Goal: Information Seeking & Learning: Find specific fact

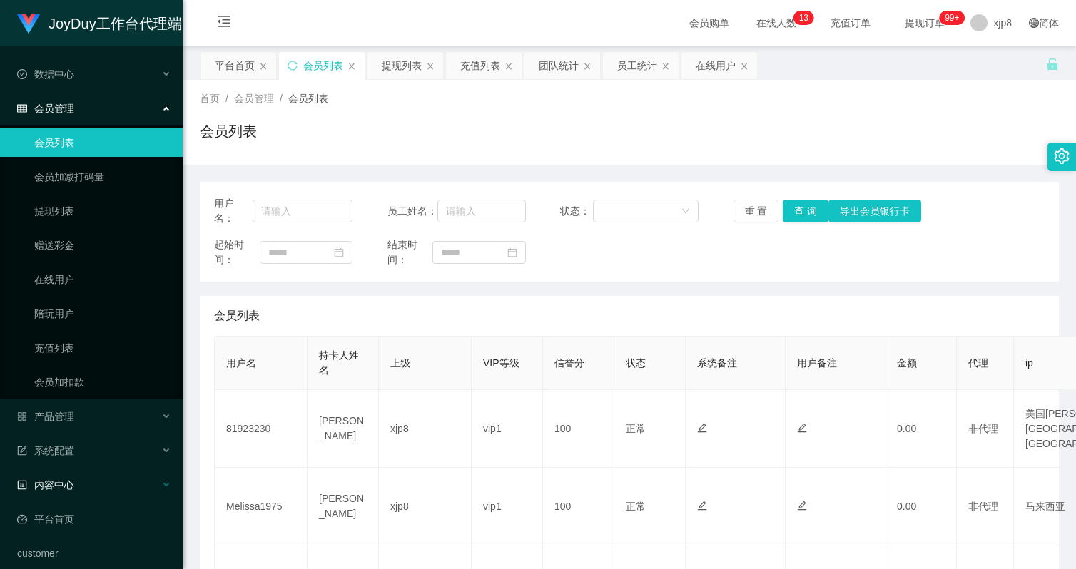
scroll to position [711, 0]
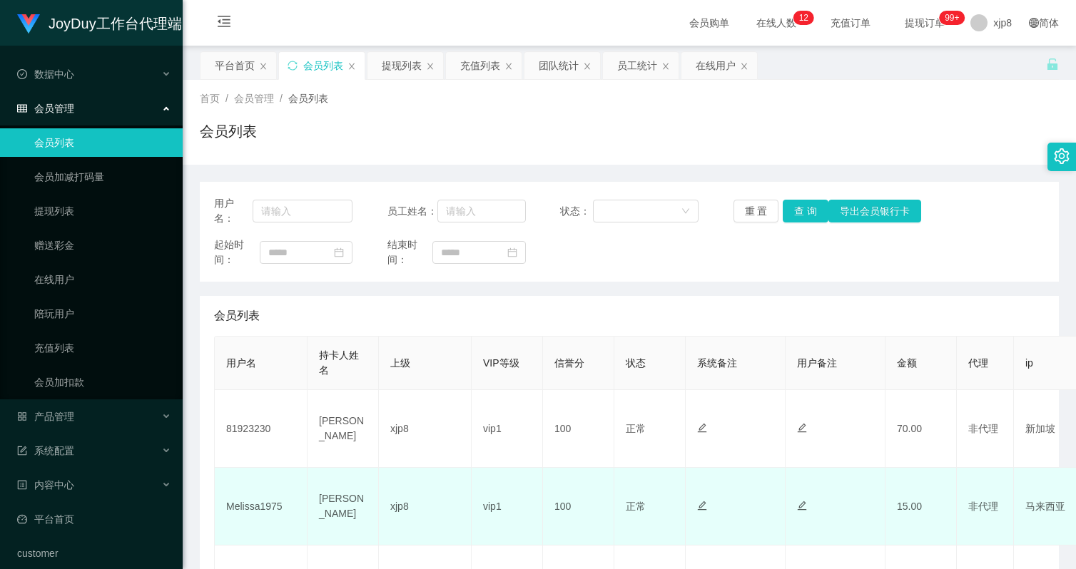
scroll to position [214, 0]
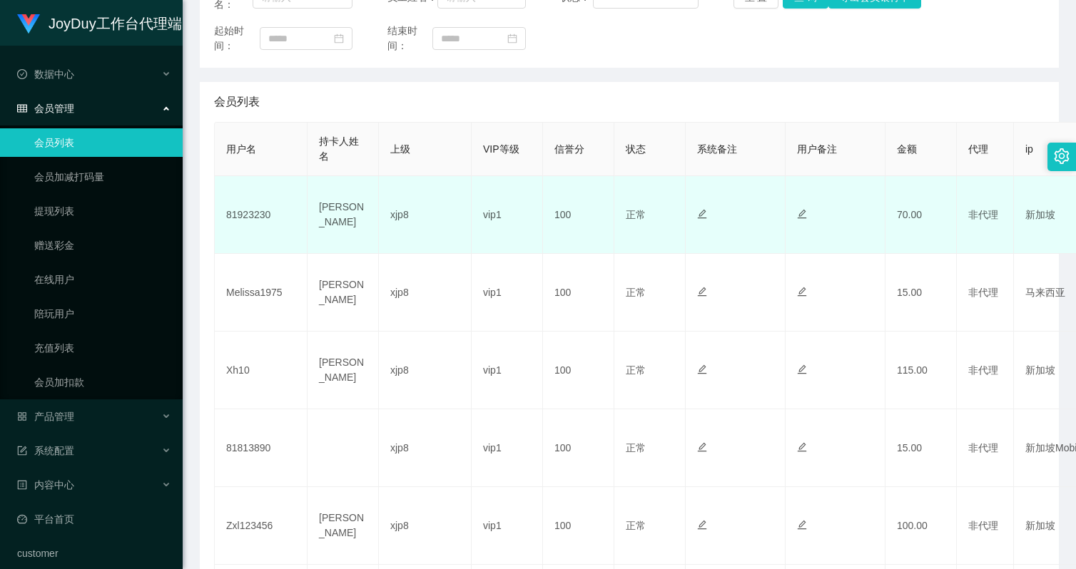
click at [259, 218] on td "81923230" at bounding box center [261, 215] width 93 height 78
copy td "81923230"
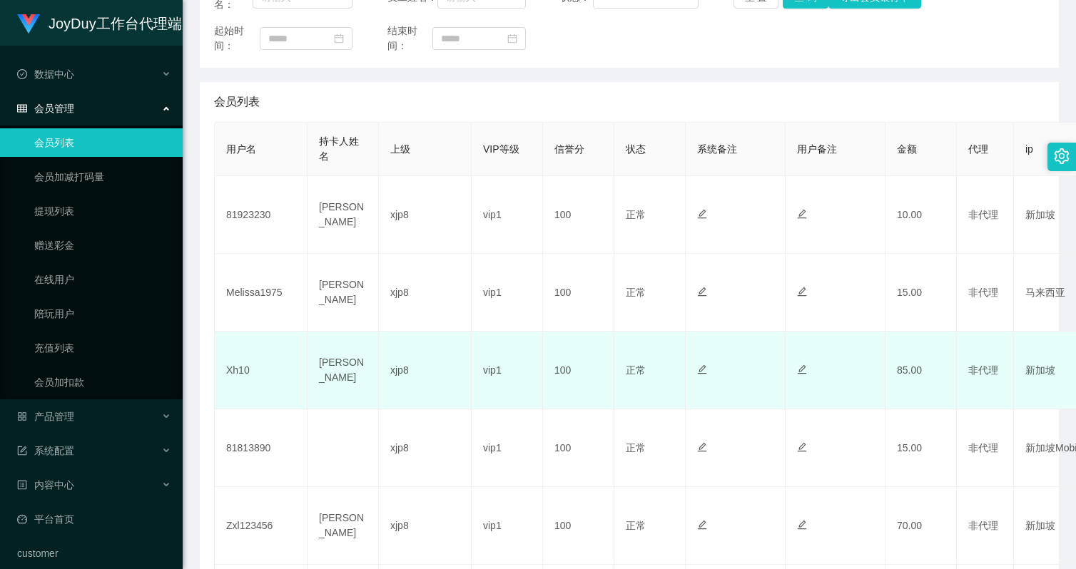
scroll to position [143, 0]
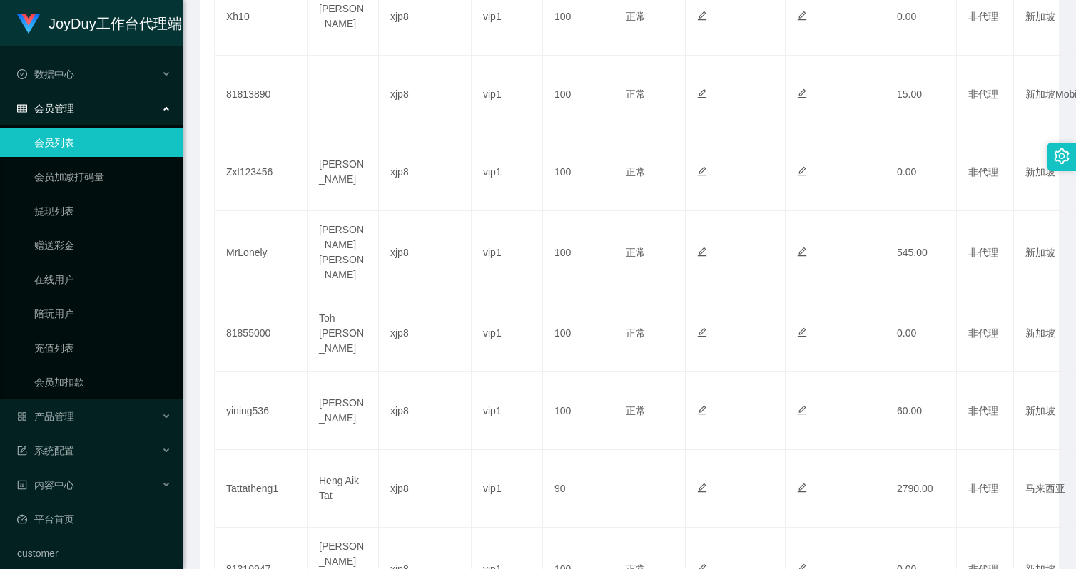
scroll to position [711, 0]
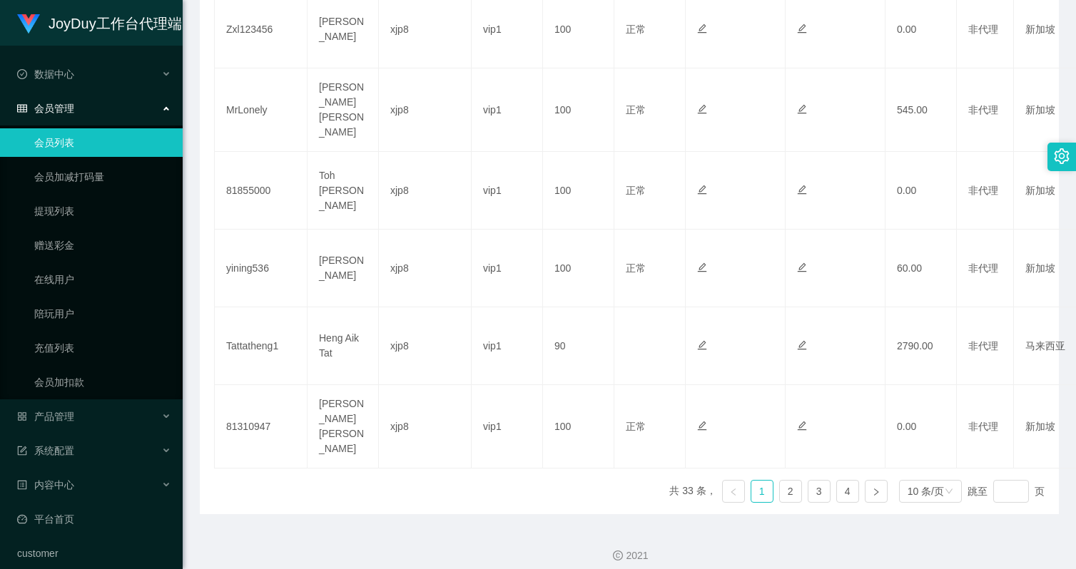
click at [78, 143] on link "会员列表" at bounding box center [102, 142] width 137 height 29
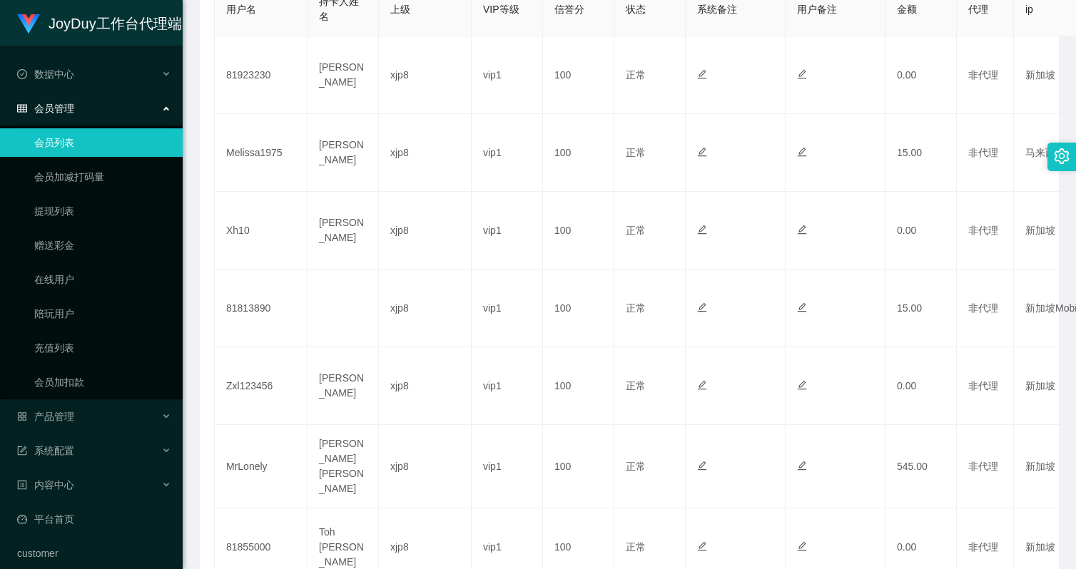
scroll to position [0, 0]
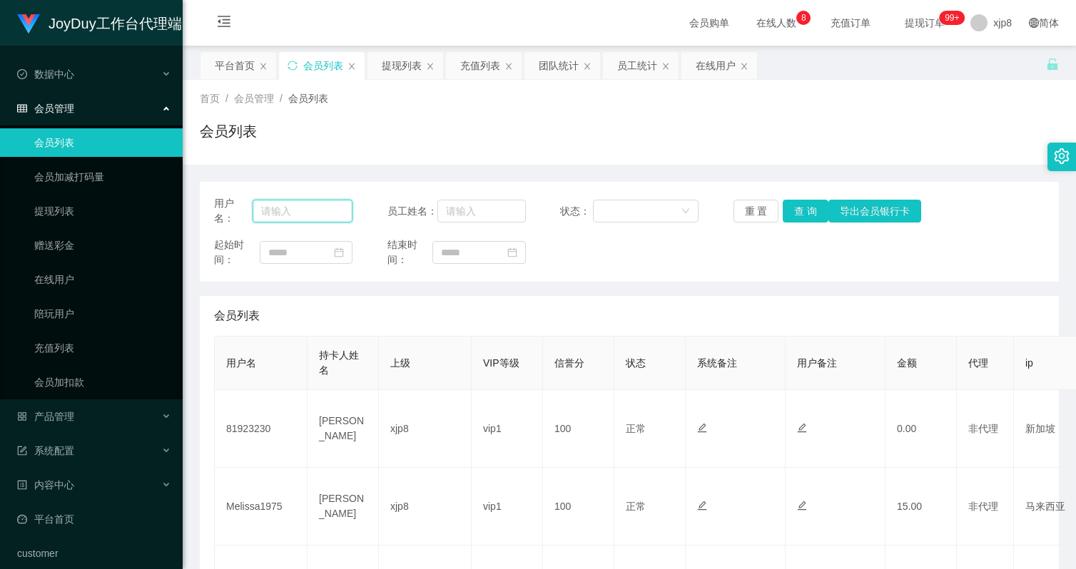
click at [297, 217] on input "text" at bounding box center [303, 211] width 100 height 23
paste input "81610938"
type input "81610938"
click at [806, 211] on button "查 询" at bounding box center [806, 211] width 46 height 23
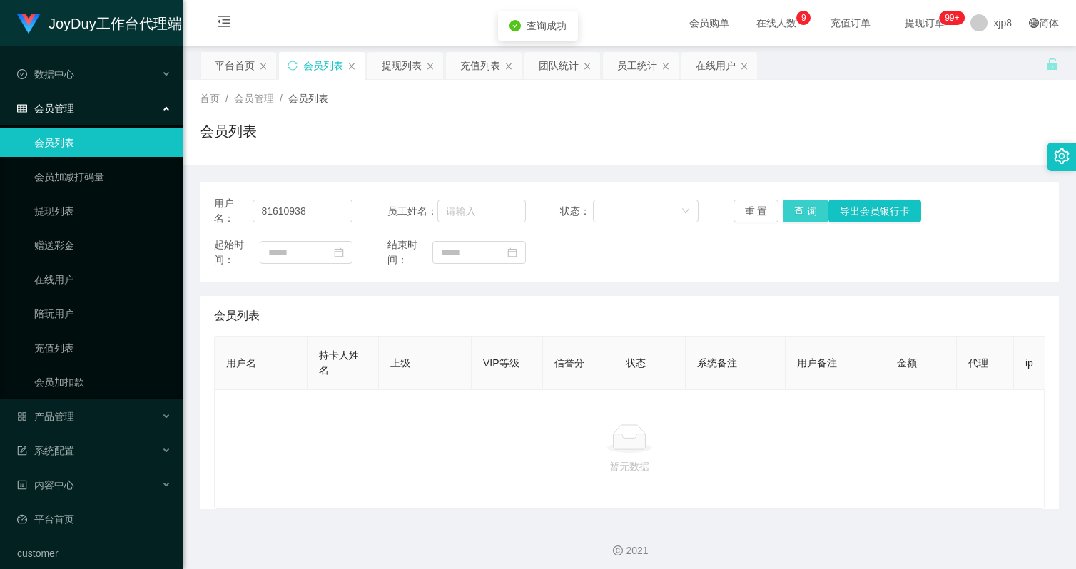
click at [806, 211] on button "查 询" at bounding box center [806, 211] width 46 height 23
